Goal: Task Accomplishment & Management: Use online tool/utility

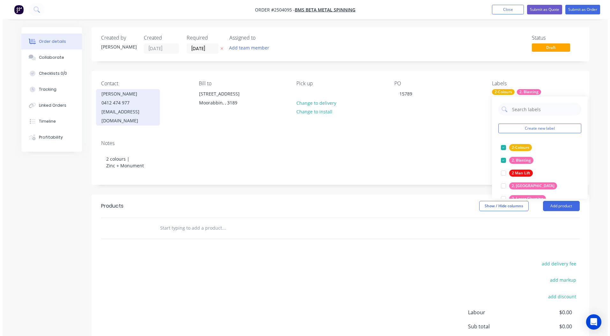
scroll to position [64, 0]
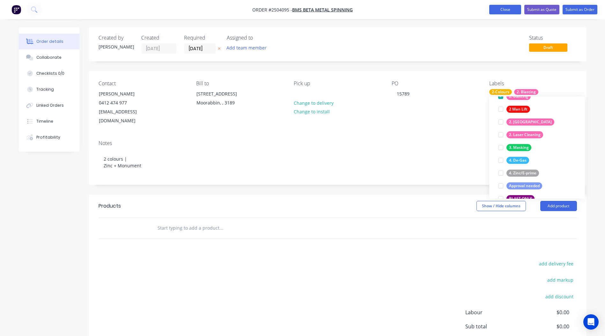
click at [497, 9] on button "Close" at bounding box center [505, 10] width 32 height 10
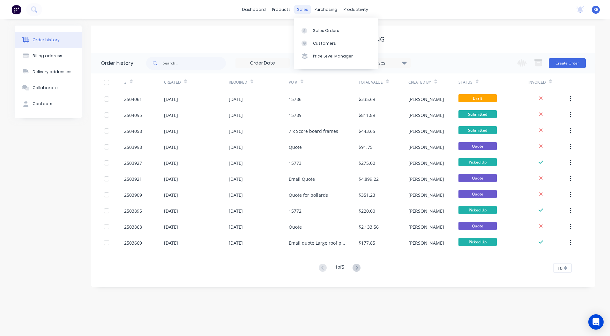
click at [305, 12] on div "sales" at bounding box center [303, 10] width 18 height 10
click at [315, 30] on div "Sales Orders" at bounding box center [326, 31] width 26 height 6
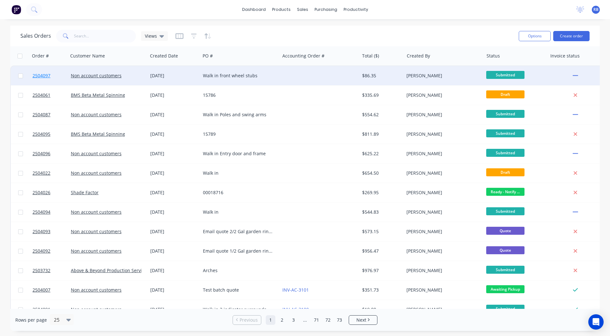
click at [42, 76] on span "2504097" at bounding box center [42, 75] width 18 height 6
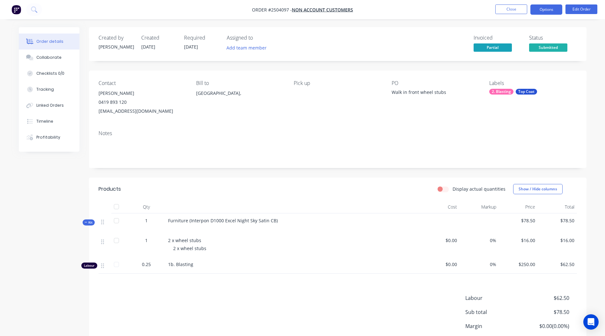
click at [541, 8] on button "Options" at bounding box center [547, 9] width 32 height 10
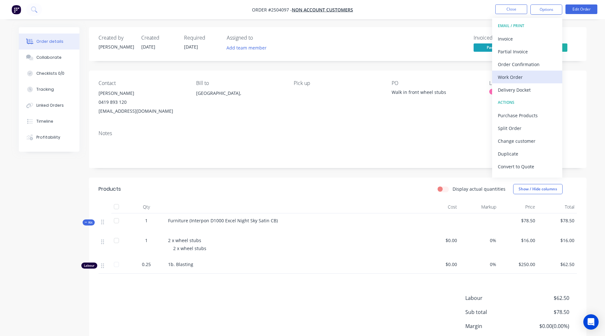
click at [508, 77] on div "Work Order" at bounding box center [527, 76] width 59 height 9
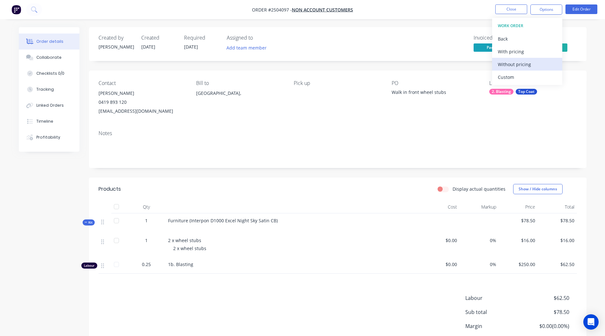
click at [507, 65] on div "Without pricing" at bounding box center [527, 64] width 59 height 9
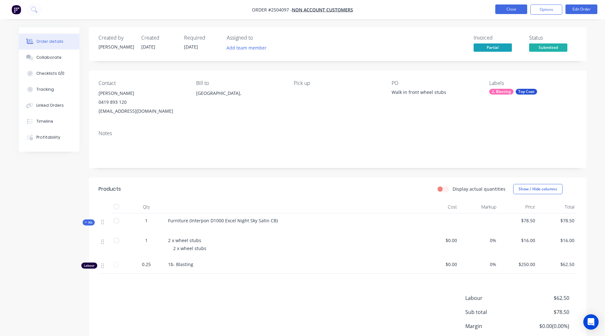
click at [513, 8] on button "Close" at bounding box center [511, 9] width 32 height 10
